Goal: Task Accomplishment & Management: Manage account settings

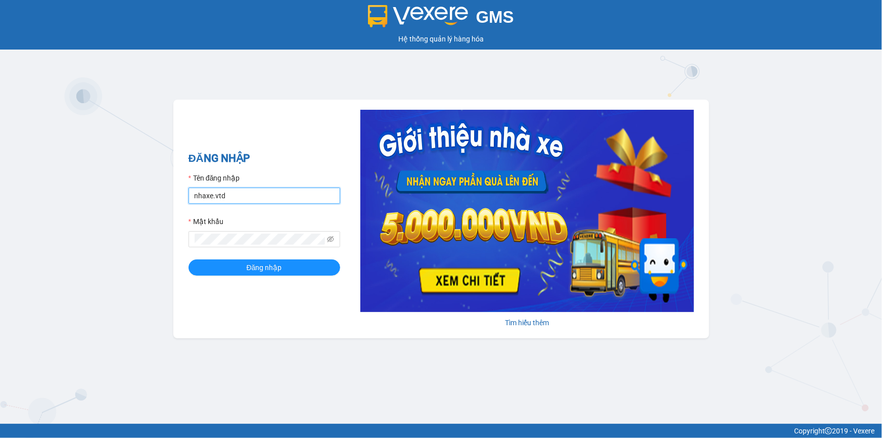
drag, startPoint x: 281, startPoint y: 198, endPoint x: 182, endPoint y: 201, distance: 99.6
click at [182, 201] on div "ĐĂNG NHẬP Tên đăng nhập nhaxe.vtd Mật khẩu Đăng nhập Tìm hiểu thêm" at bounding box center [441, 219] width 536 height 239
type input "thanhvan.vtd"
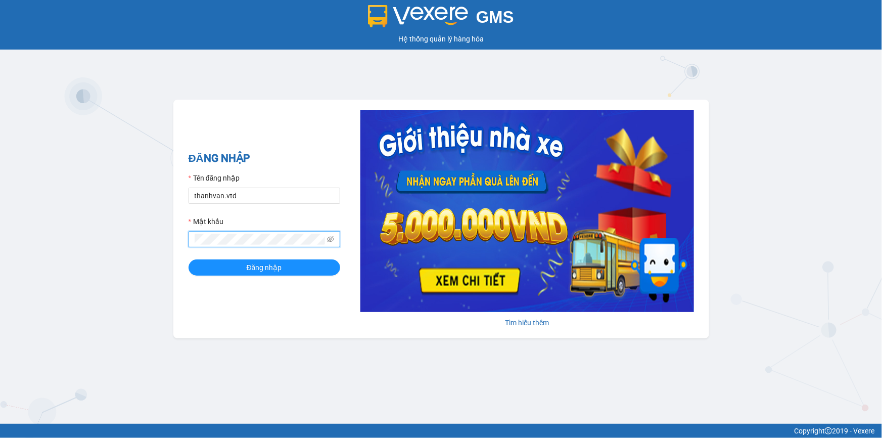
click at [172, 247] on div "GMS Hệ thống quản lý hàng hóa ĐĂNG NHẬP Tên đăng nhập thanhvan.vtd Mật khẩu Đăn…" at bounding box center [441, 211] width 882 height 423
click at [188, 259] on button "Đăng nhập" at bounding box center [264, 267] width 152 height 16
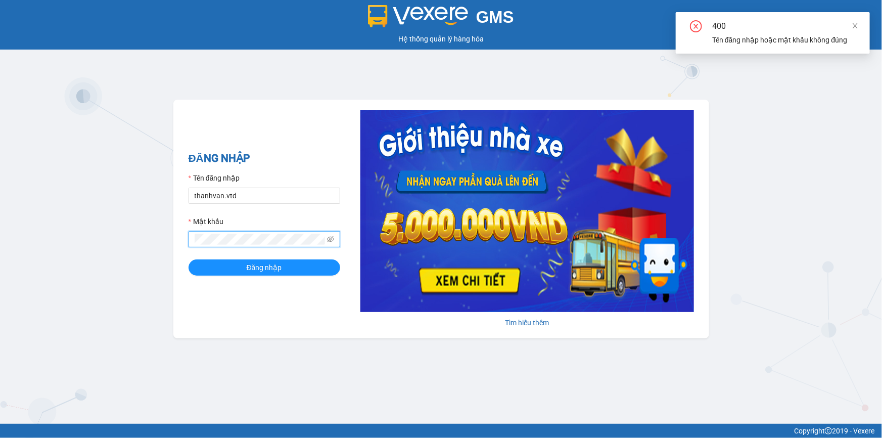
click at [178, 243] on div "ĐĂNG NHẬP Tên đăng nhập thanhvan.vtd Mật khẩu Đăng nhập Tìm hiểu thêm" at bounding box center [441, 219] width 536 height 239
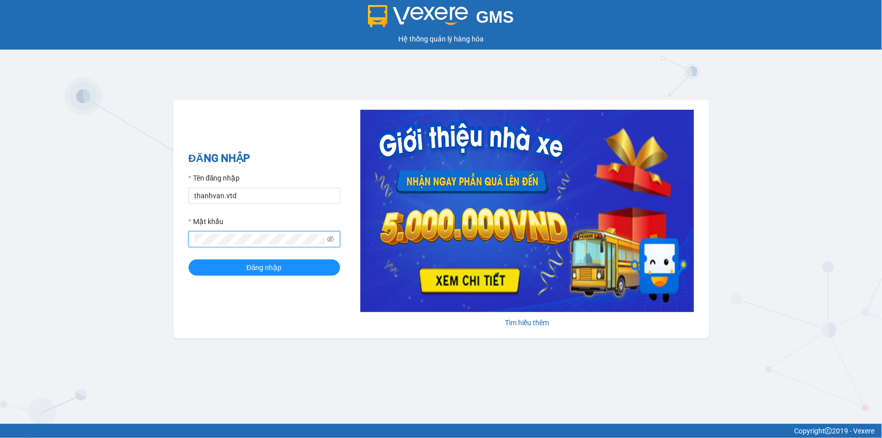
click at [188, 259] on button "Đăng nhập" at bounding box center [264, 267] width 152 height 16
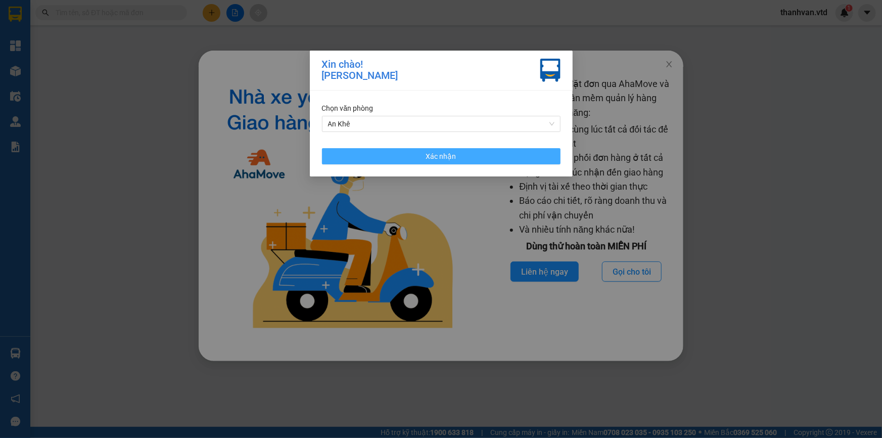
click at [349, 153] on button "Xác nhận" at bounding box center [441, 156] width 239 height 16
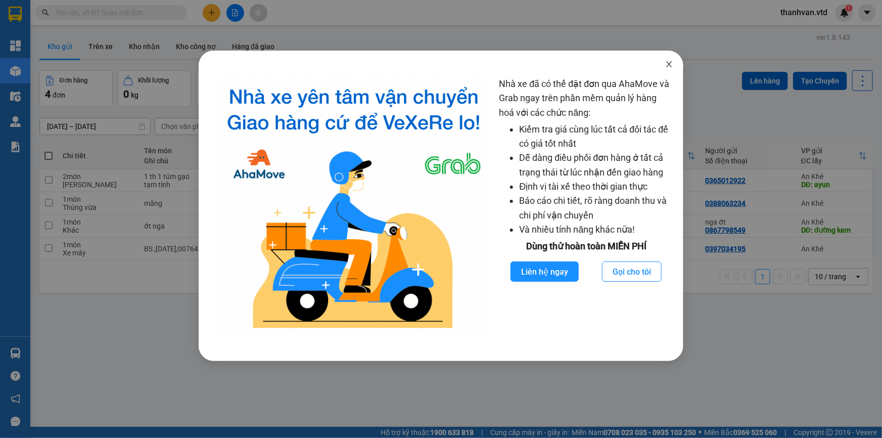
click at [665, 69] on span "Close" at bounding box center [669, 65] width 28 height 28
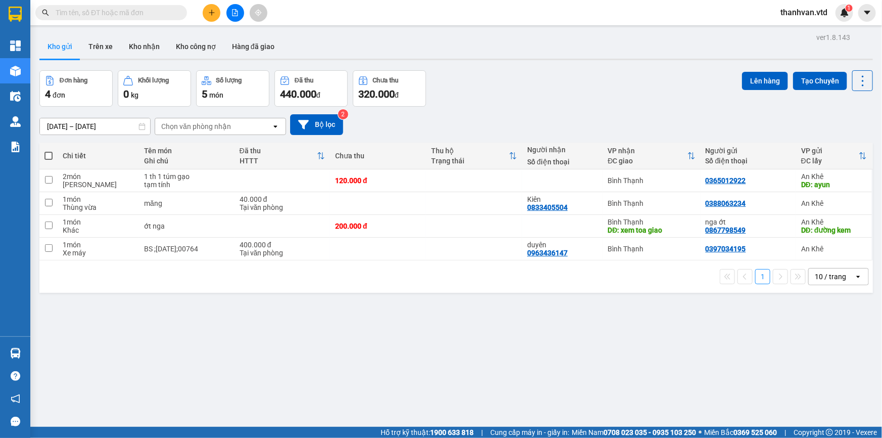
click at [600, 94] on div "Đơn hàng 4 đơn Khối lượng 0 kg Số lượng 5 món Đã thu 440.000 đ Chưa thu 320.000…" at bounding box center [455, 88] width 833 height 36
click at [546, 102] on div "Đơn hàng 4 đơn Khối lượng 0 kg Số lượng 5 món Đã thu 440.000 đ Chưa thu 320.000…" at bounding box center [455, 88] width 833 height 36
